Goal: Register for event/course

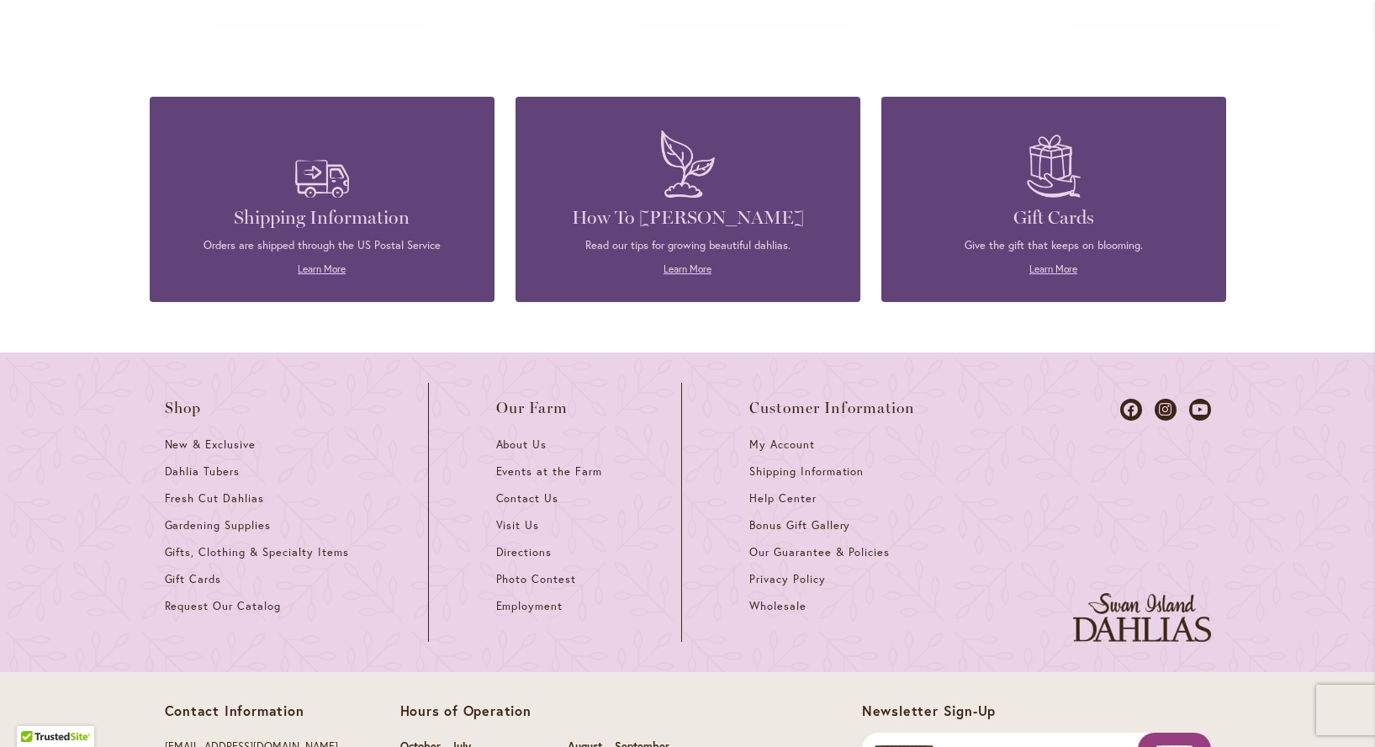
scroll to position [7307, 0]
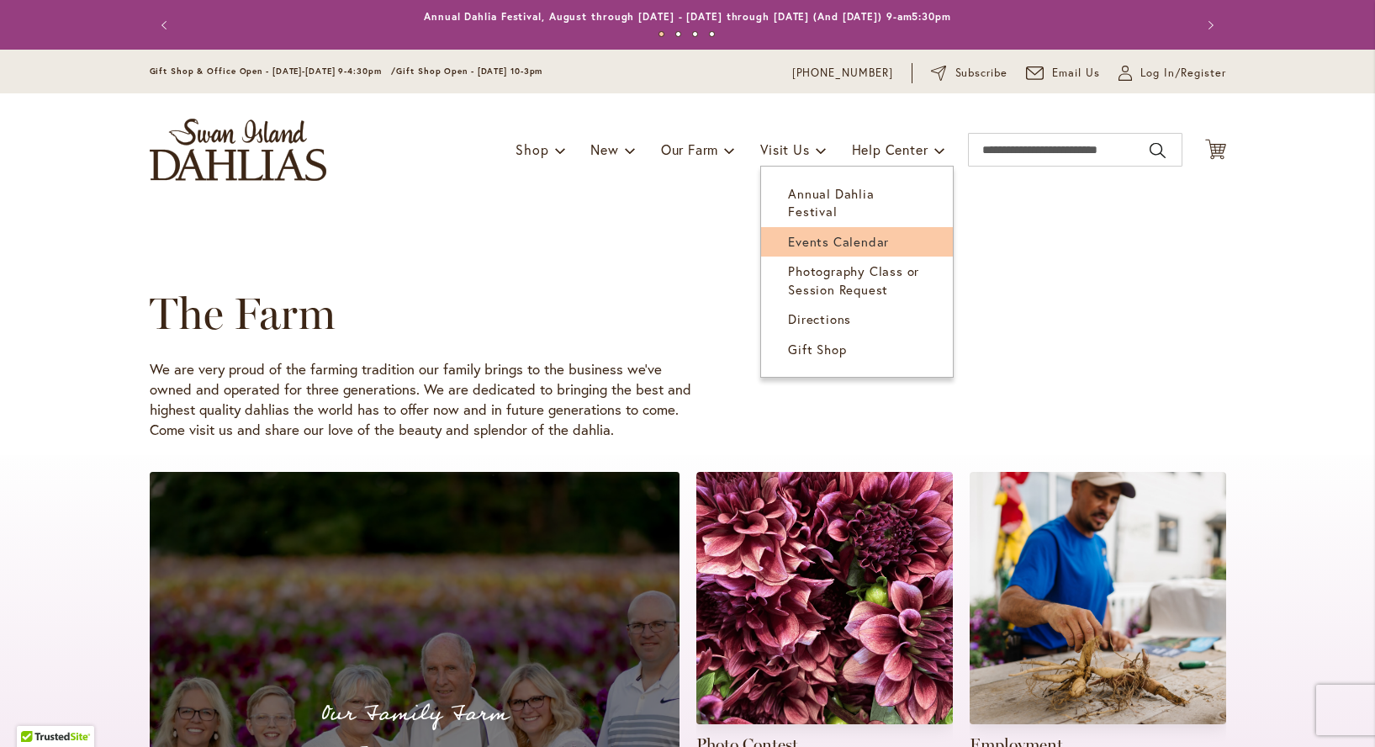
click at [797, 233] on span "Events Calendar" at bounding box center [838, 241] width 101 height 17
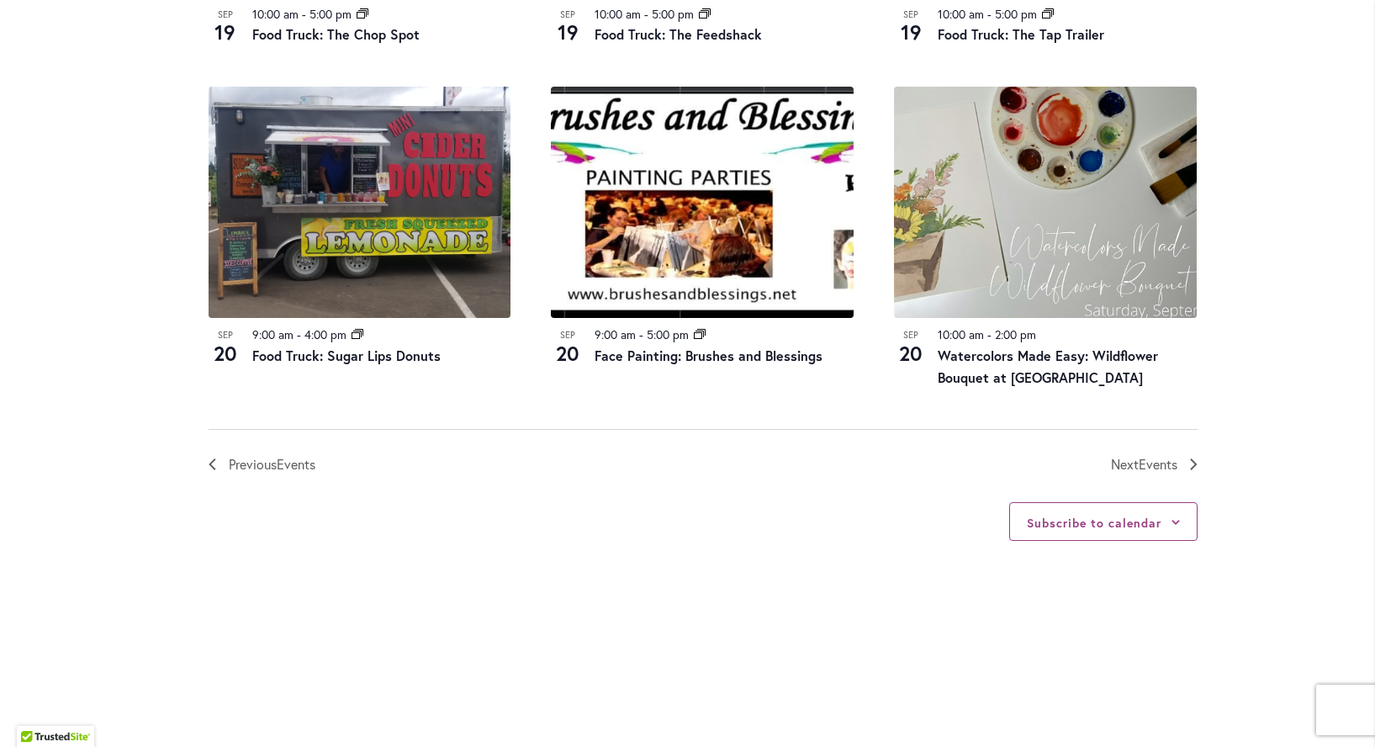
scroll to position [1850, 0]
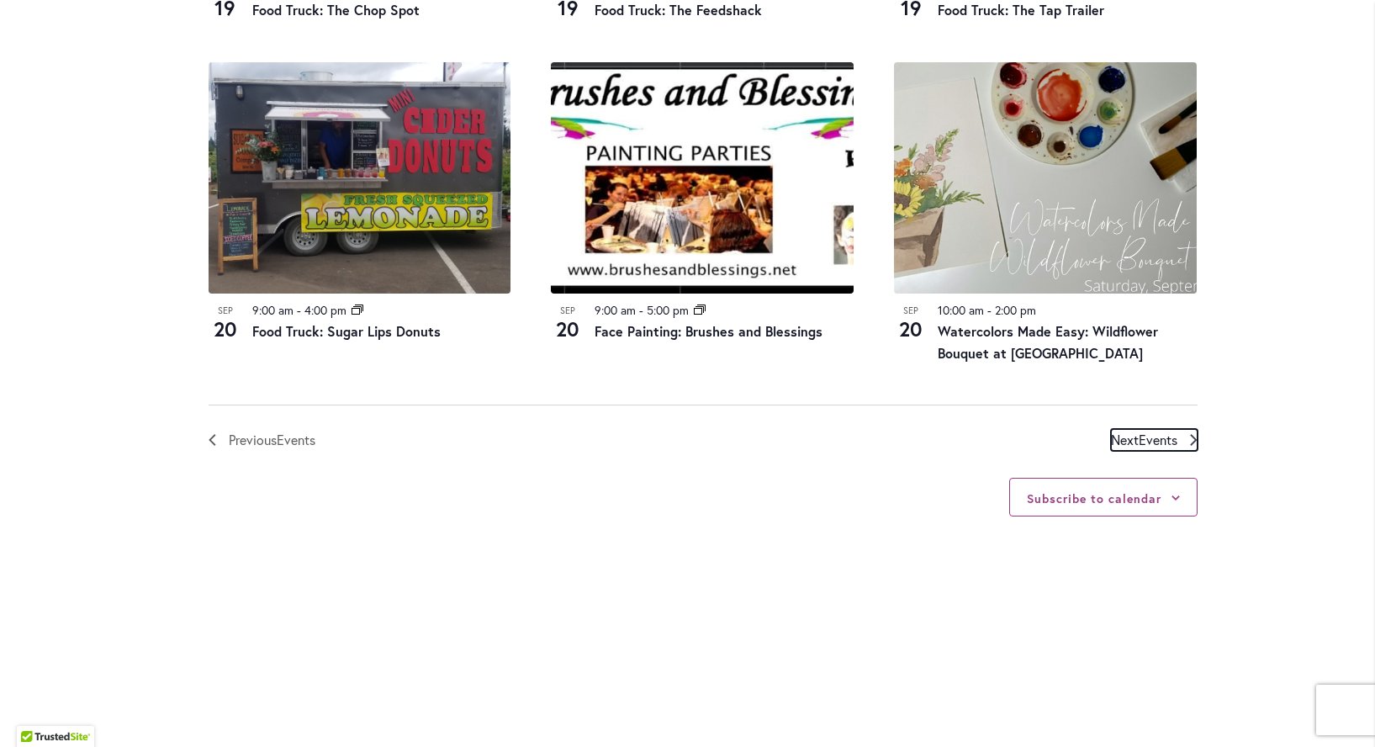
click at [1142, 438] on span "Events" at bounding box center [1158, 440] width 39 height 18
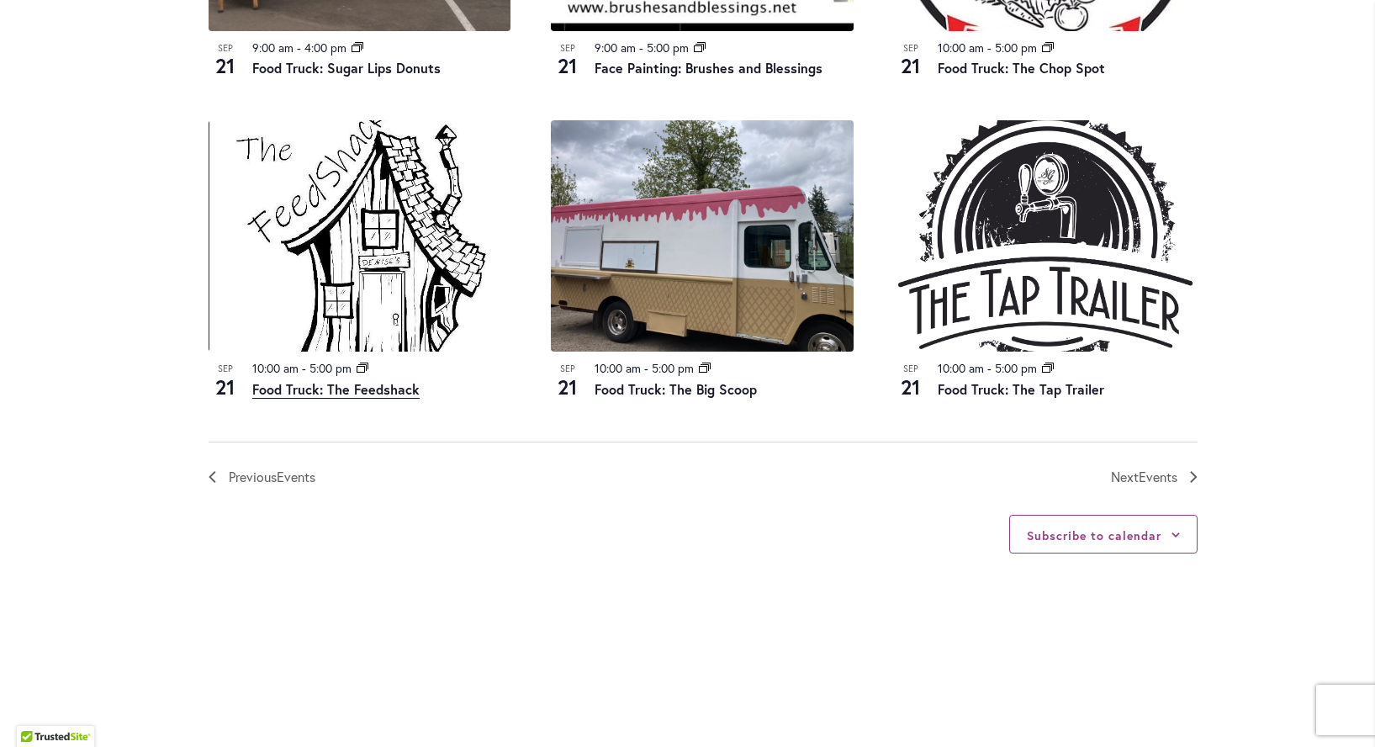
scroll to position [1839, 0]
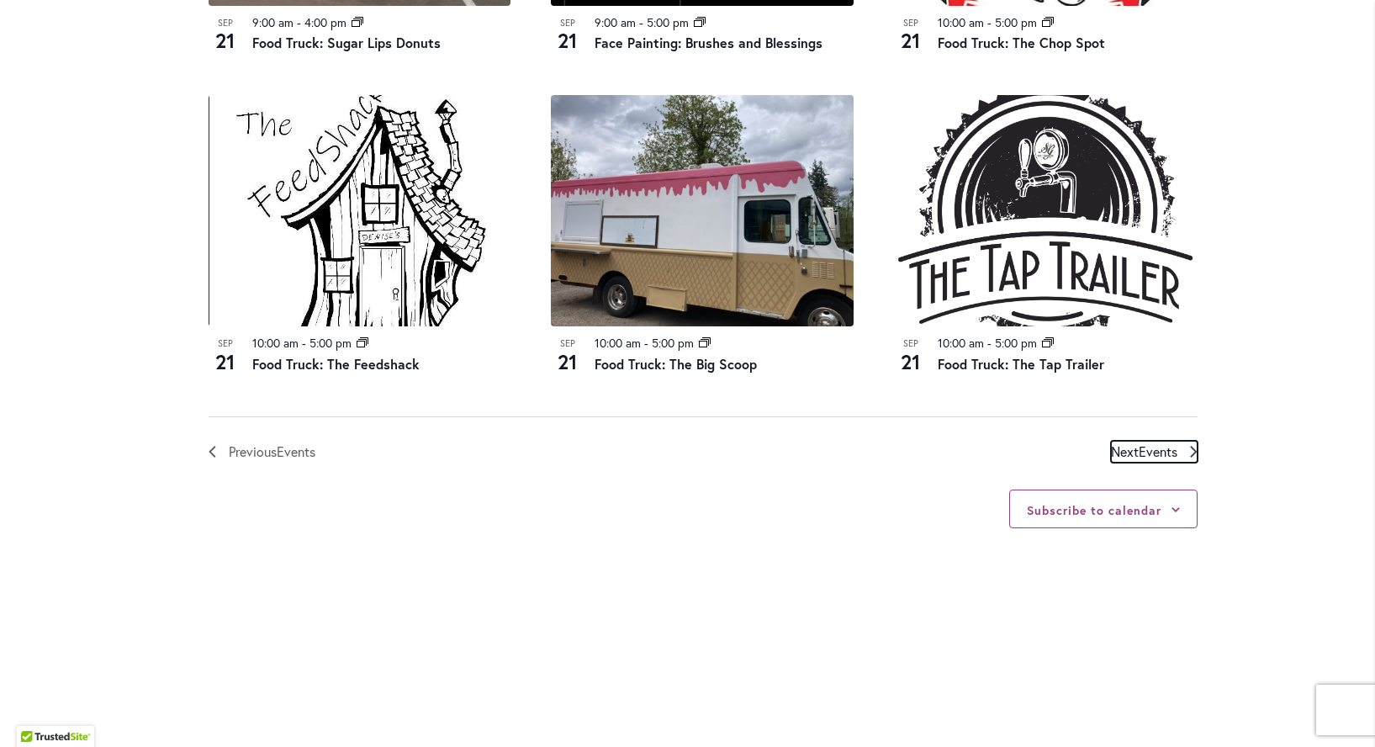
click at [1128, 451] on span "Next Events" at bounding box center [1144, 452] width 66 height 22
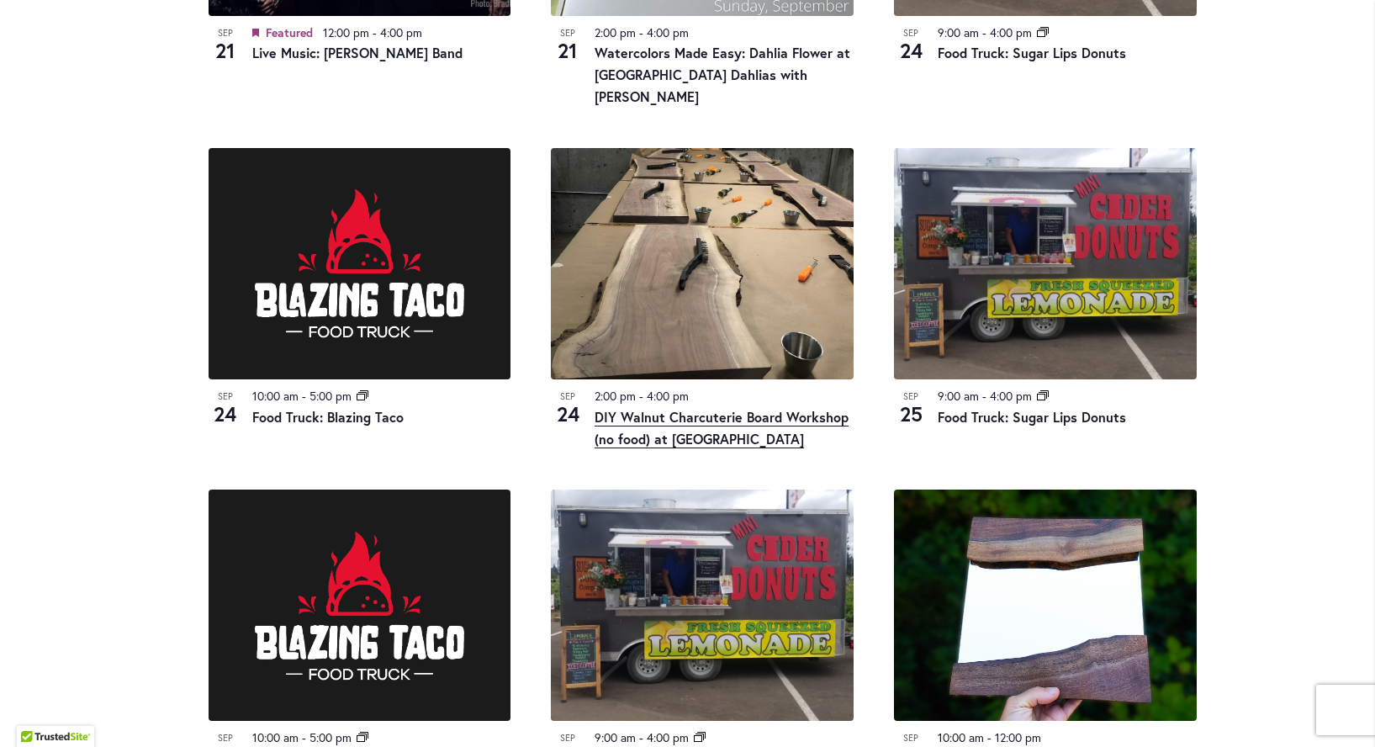
scroll to position [1334, 0]
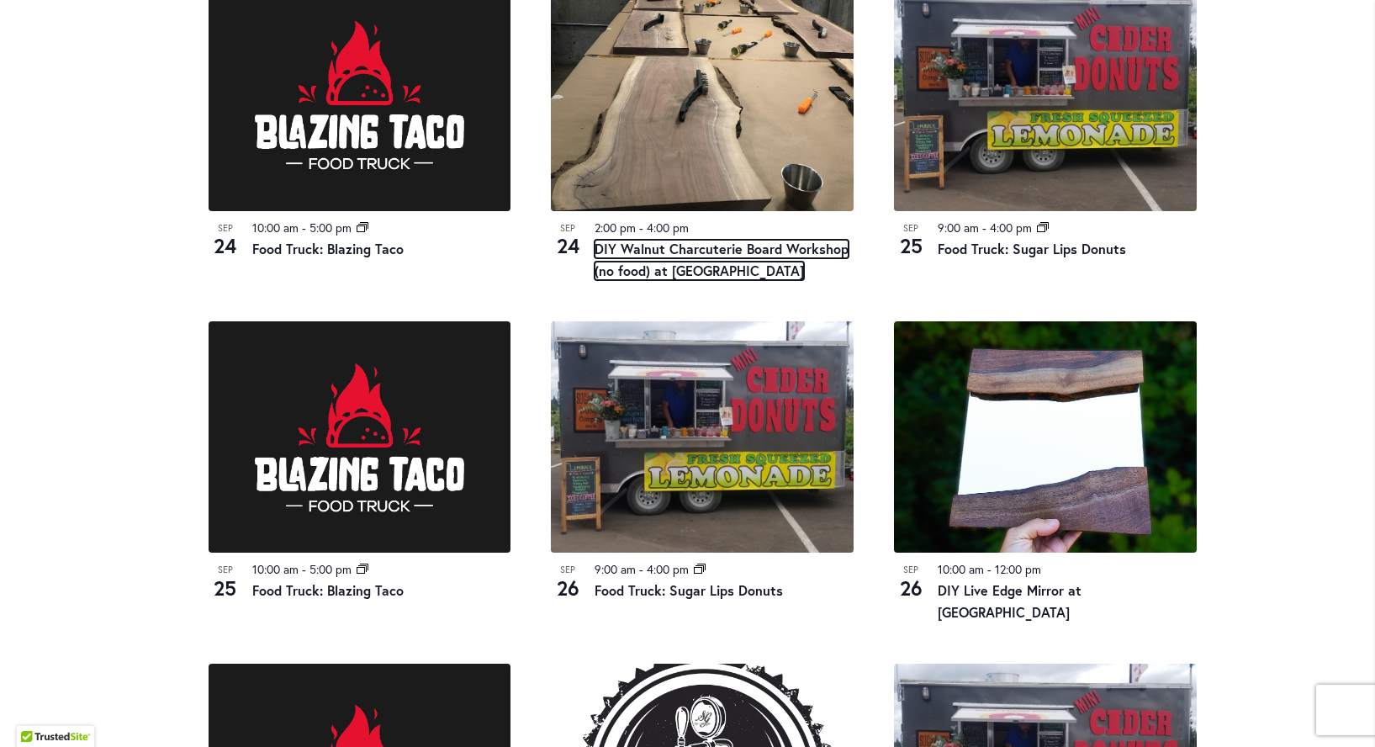
click at [667, 240] on link "DIY Walnut Charcuterie Board Workshop (no food) at [GEOGRAPHIC_DATA]" at bounding box center [722, 260] width 254 height 40
